Goal: Task Accomplishment & Management: Manage account settings

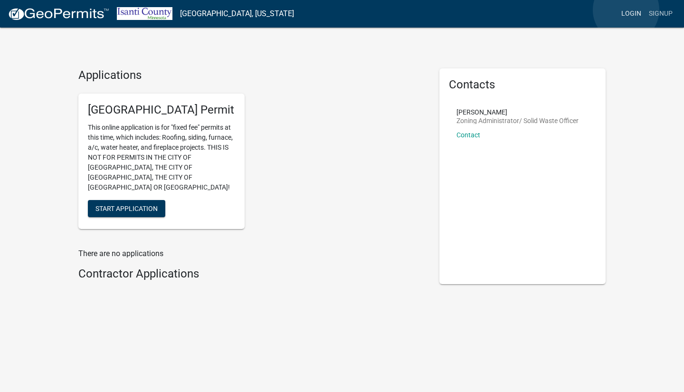
click at [626, 10] on link "Login" at bounding box center [632, 14] width 28 height 18
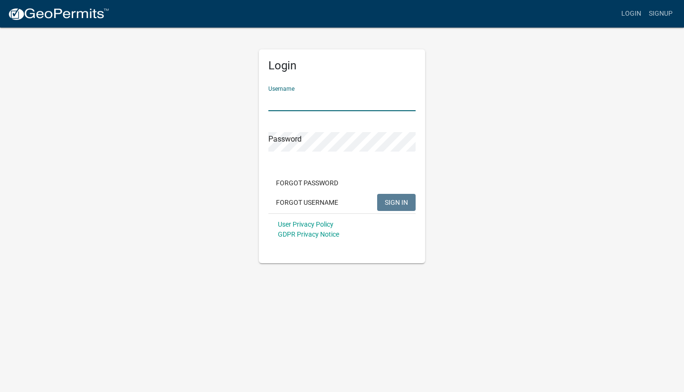
click at [343, 102] on input "Username" at bounding box center [342, 101] width 147 height 19
click at [327, 96] on input "Username" at bounding box center [342, 101] width 147 height 19
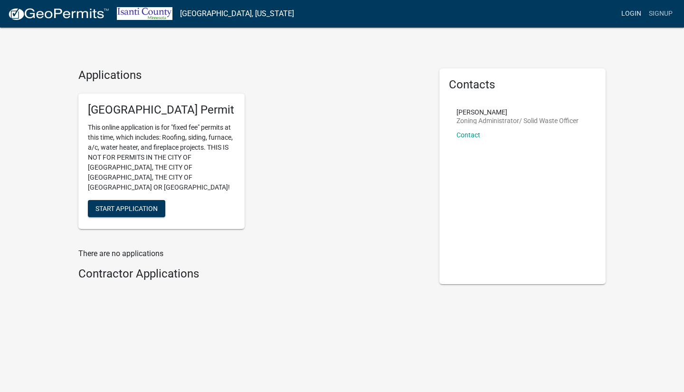
click at [627, 14] on link "Login" at bounding box center [632, 14] width 28 height 18
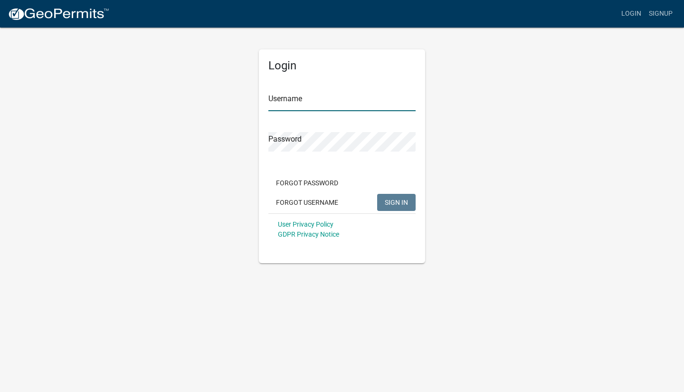
click at [375, 100] on input "Username" at bounding box center [342, 101] width 147 height 19
click at [314, 103] on input "Username" at bounding box center [342, 101] width 147 height 19
